Goal: Task Accomplishment & Management: Manage account settings

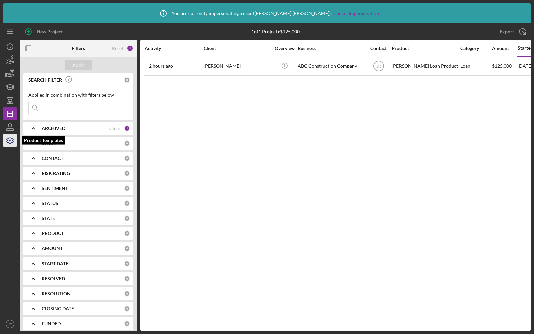
click at [10, 143] on icon "button" at bounding box center [10, 140] width 7 height 7
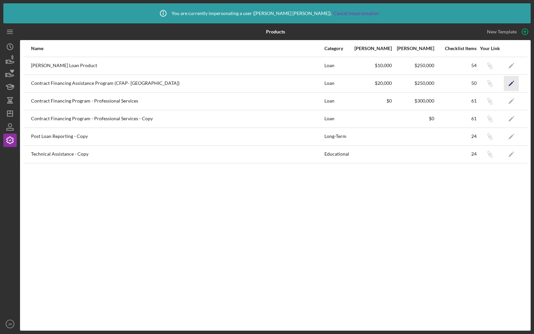
click at [510, 78] on icon "Icon/Edit" at bounding box center [511, 83] width 15 height 15
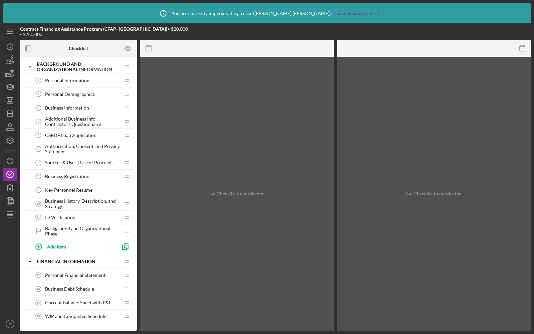
click at [64, 78] on span "Personal Information" at bounding box center [67, 80] width 44 height 5
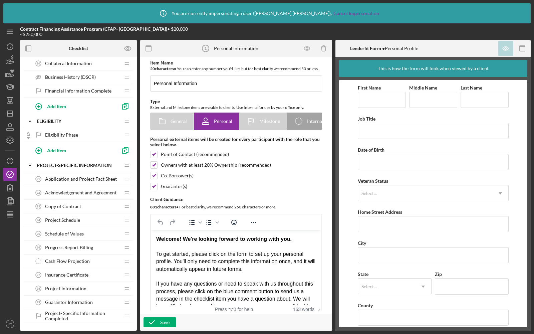
scroll to position [258, 0]
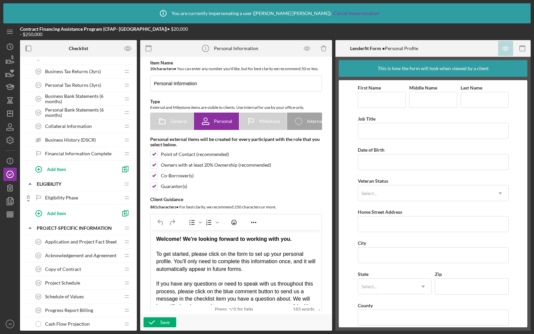
click at [56, 191] on div "Eligibility Phase Eligibility Phase" at bounding box center [76, 197] width 88 height 13
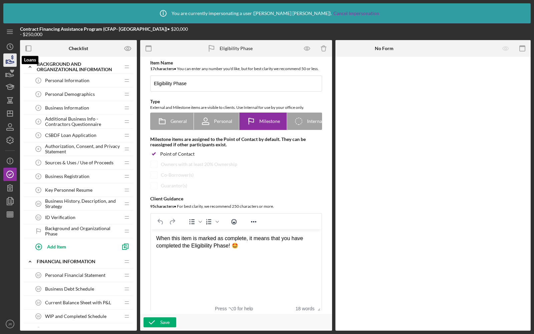
click at [10, 62] on icon "button" at bounding box center [10, 60] width 17 height 17
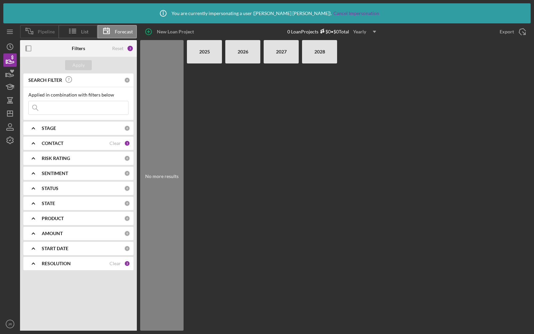
click at [46, 34] on span "Pipeline" at bounding box center [46, 31] width 17 height 5
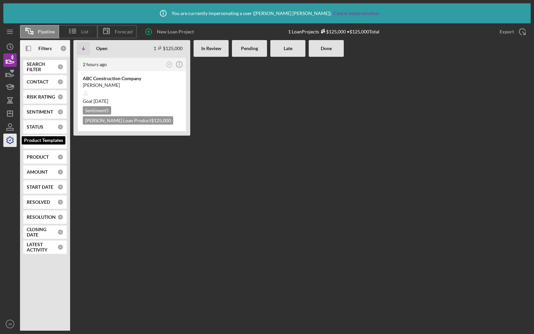
click at [10, 140] on polyline "button" at bounding box center [10, 140] width 2 height 1
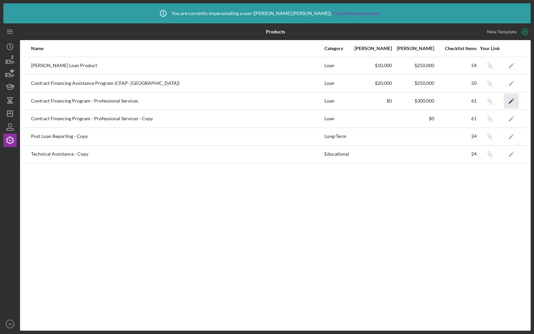
click at [514, 102] on icon "Icon/Edit" at bounding box center [511, 100] width 15 height 15
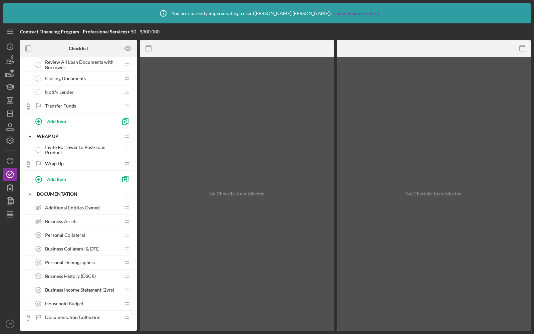
scroll to position [793, 0]
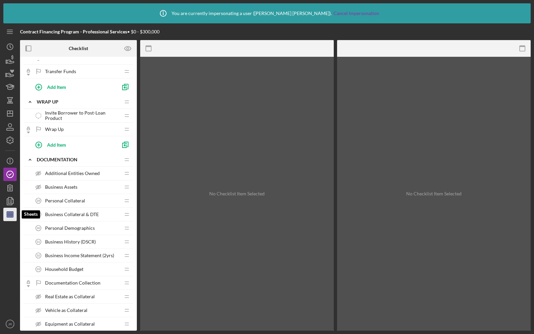
click at [11, 216] on line "button" at bounding box center [11, 214] width 0 height 5
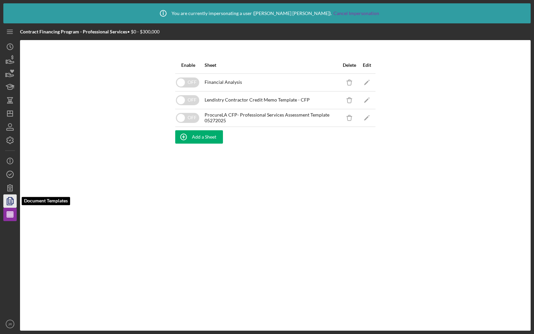
click at [8, 204] on icon "button" at bounding box center [10, 201] width 17 height 17
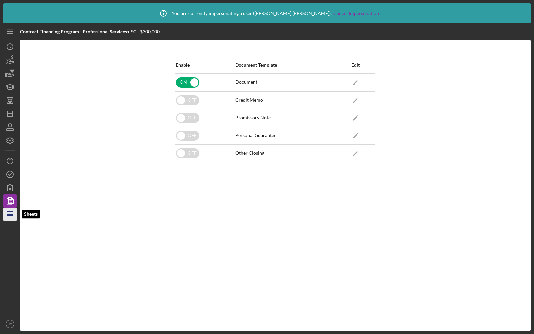
click at [7, 216] on polygon "button" at bounding box center [10, 214] width 6 height 5
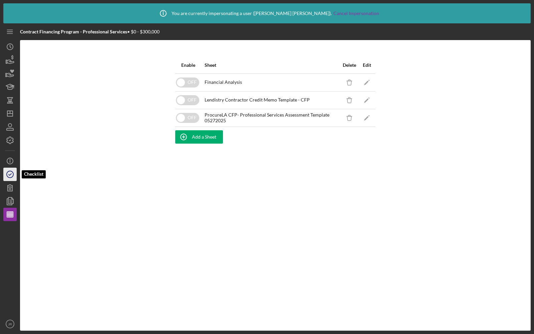
click at [11, 173] on icon "button" at bounding box center [10, 174] width 17 height 17
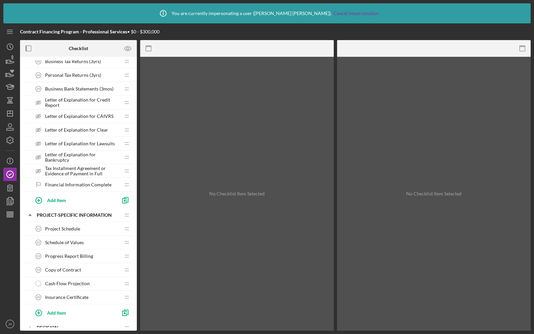
scroll to position [384, 0]
click at [11, 212] on line "button" at bounding box center [11, 214] width 0 height 5
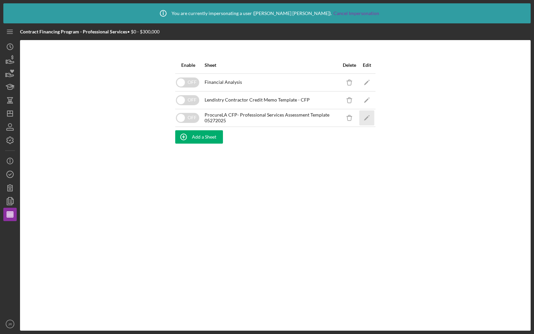
click at [370, 117] on icon "Icon/Edit" at bounding box center [366, 117] width 15 height 15
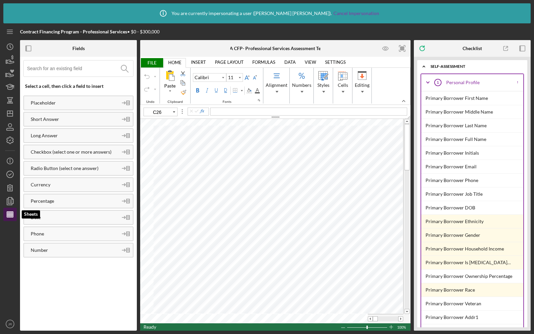
click at [9, 214] on line "button" at bounding box center [9, 214] width 0 height 5
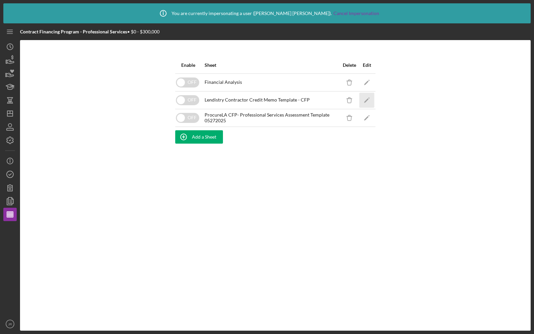
click at [368, 98] on polygon "button" at bounding box center [366, 100] width 5 height 5
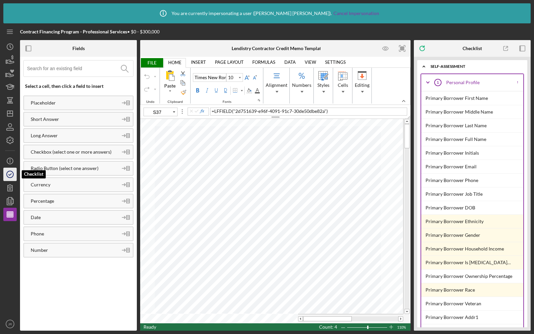
click at [10, 174] on icon "button" at bounding box center [10, 174] width 17 height 17
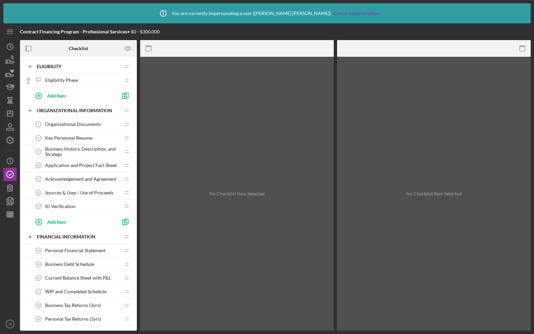
scroll to position [191, 0]
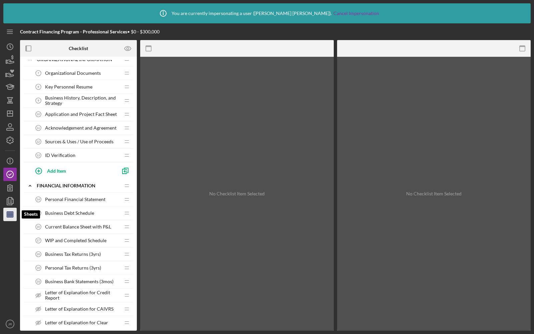
click at [11, 213] on line "button" at bounding box center [10, 213] width 6 height 0
